Goal: Transaction & Acquisition: Purchase product/service

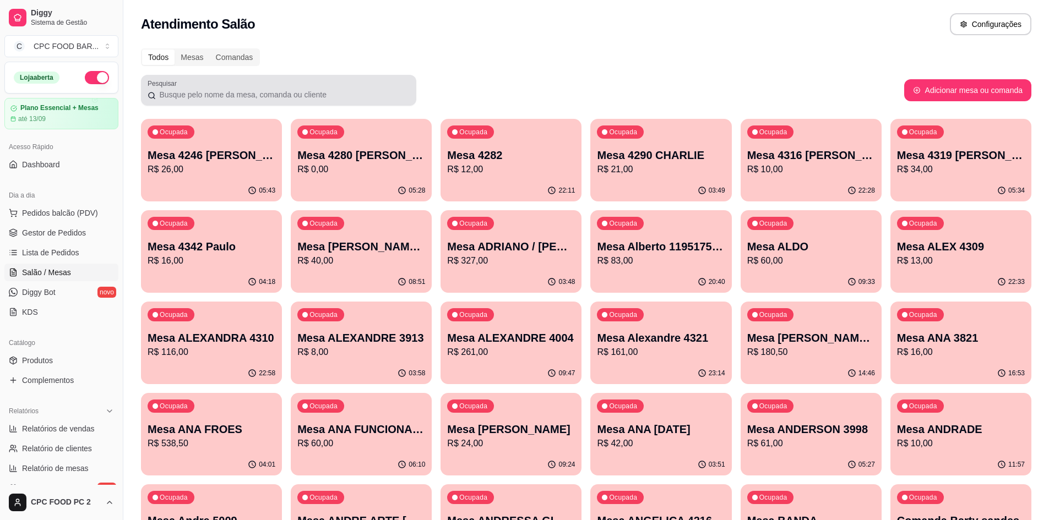
click at [319, 88] on div at bounding box center [279, 90] width 262 height 22
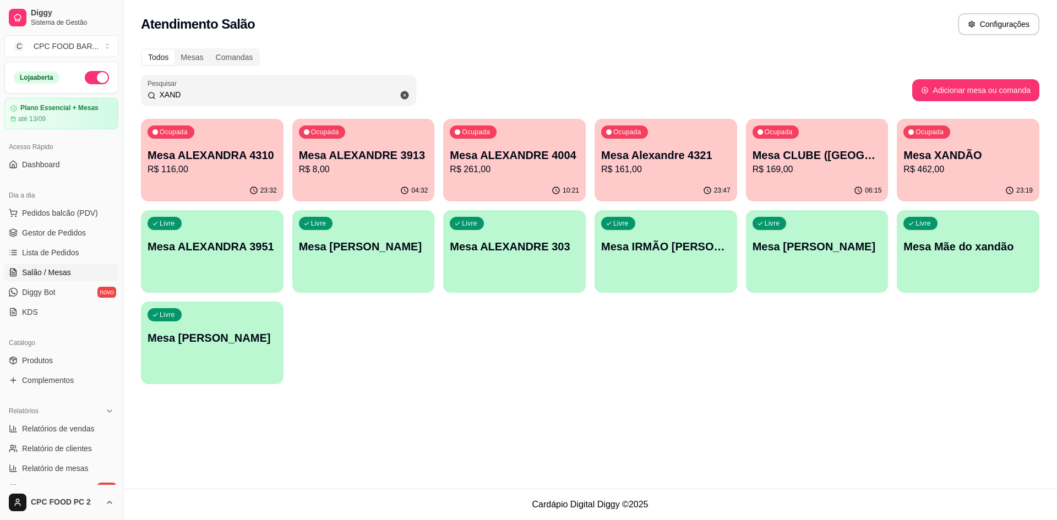
type input "XAND"
click at [804, 175] on p "R$ 169,00" at bounding box center [817, 169] width 126 height 13
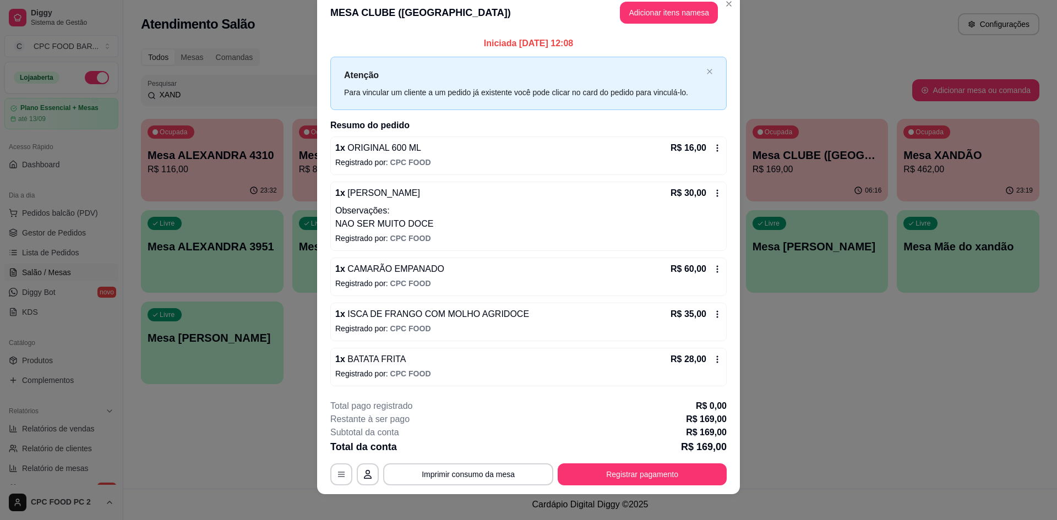
scroll to position [26, 0]
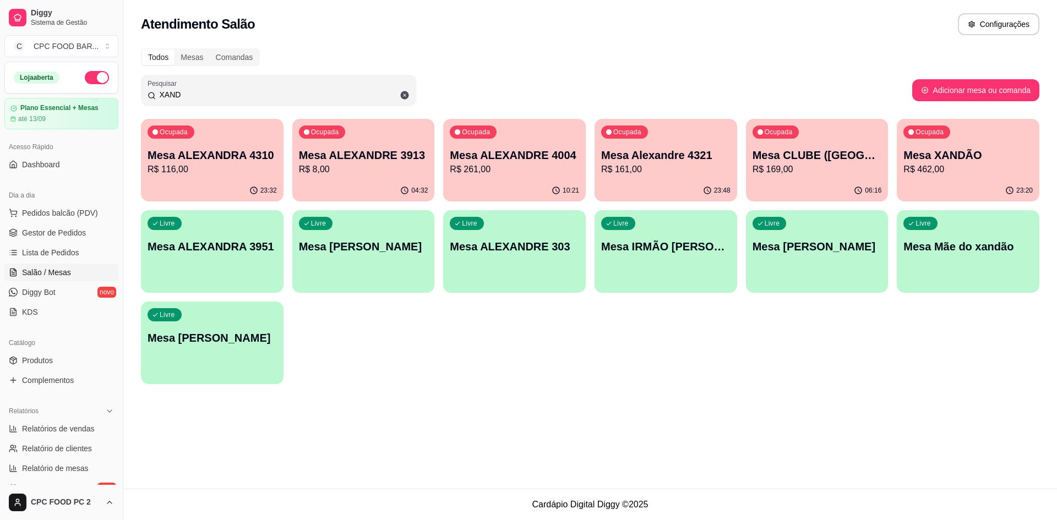
click at [953, 172] on p "R$ 462,00" at bounding box center [967, 169] width 129 height 13
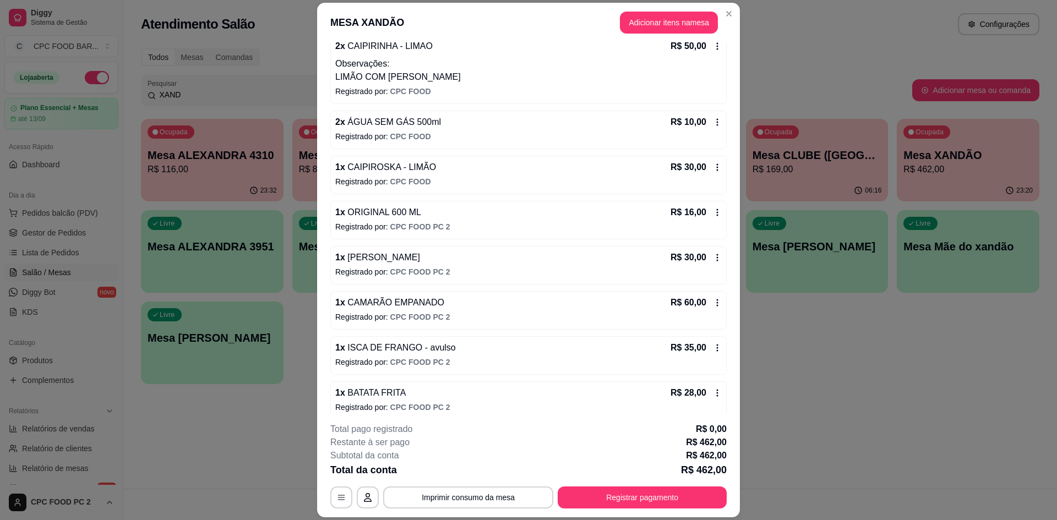
scroll to position [798, 0]
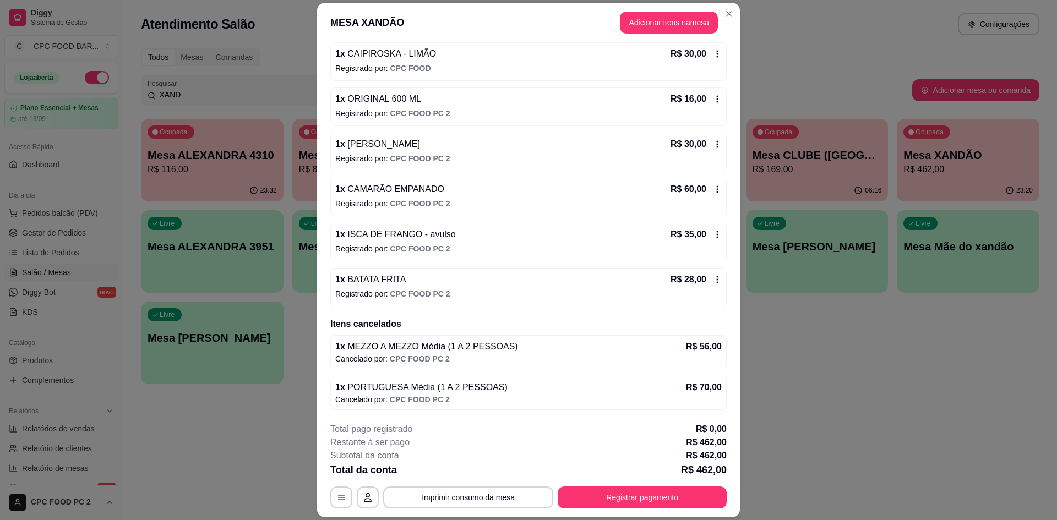
click at [406, 277] on div "1 x BATATA FRITA R$ 28,00" at bounding box center [528, 279] width 386 height 13
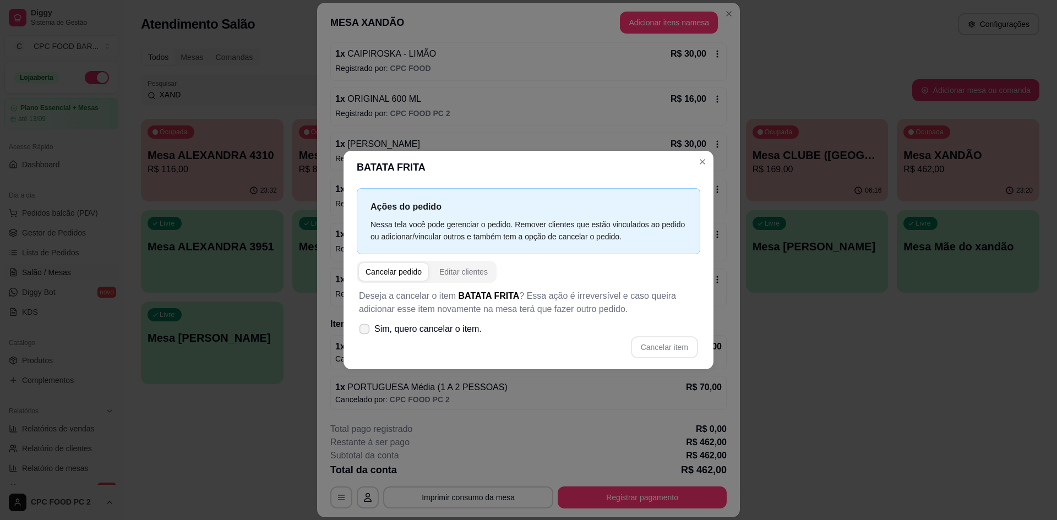
click at [465, 326] on span "Sim, quero cancelar o item." at bounding box center [427, 329] width 107 height 13
click at [366, 331] on input "Sim, quero cancelar o item." at bounding box center [361, 334] width 7 height 7
checkbox input "true"
click at [650, 343] on button "Cancelar item" at bounding box center [664, 347] width 67 height 22
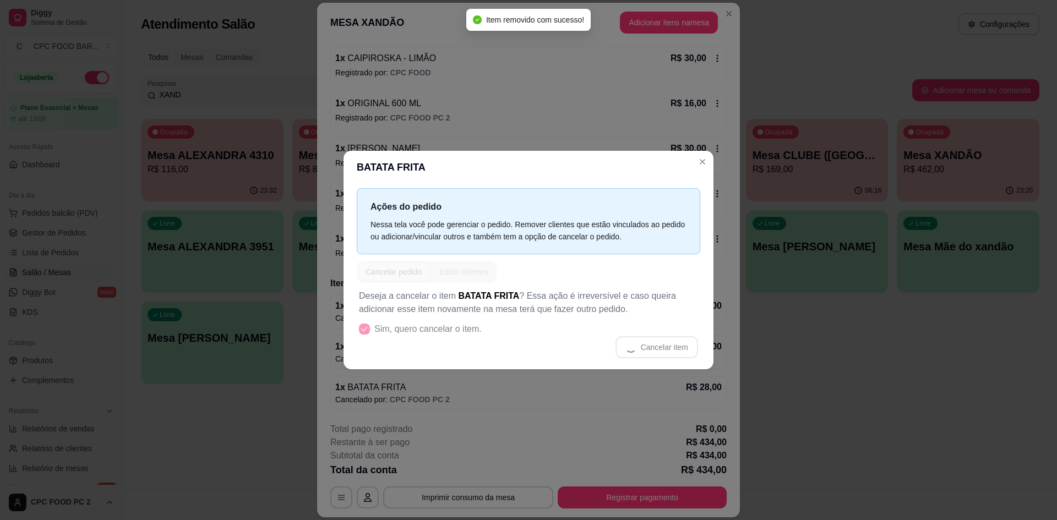
scroll to position [793, 0]
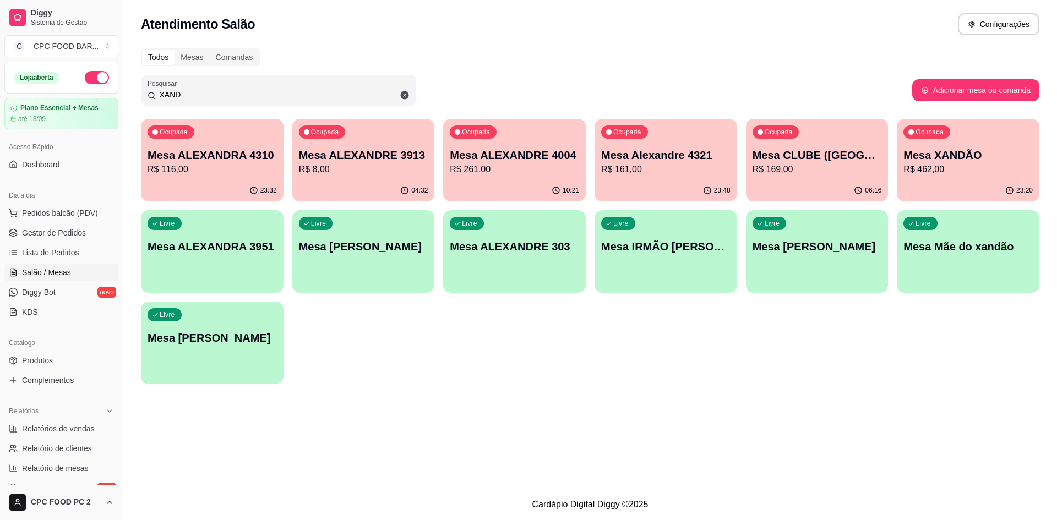
click at [800, 167] on p "R$ 169,00" at bounding box center [817, 169] width 129 height 13
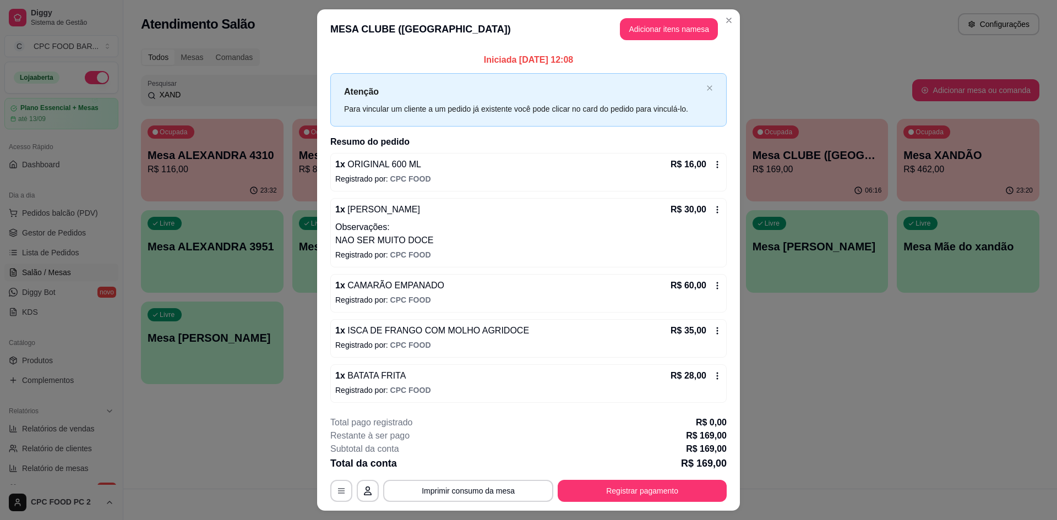
scroll to position [26, 0]
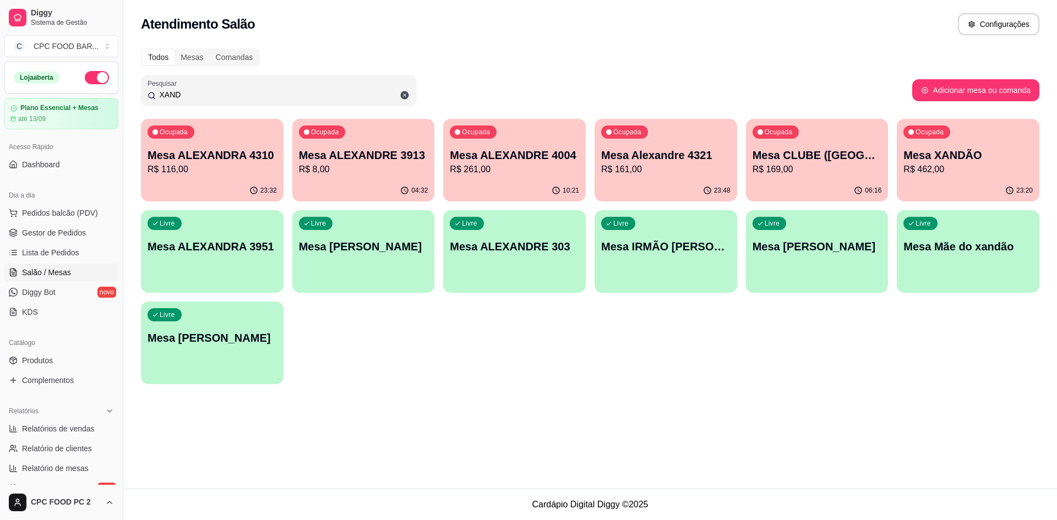
click at [383, 92] on input "XAND" at bounding box center [283, 94] width 254 height 11
click at [797, 169] on p "R$ 169,00" at bounding box center [817, 169] width 129 height 13
